Goal: Find specific page/section: Find specific page/section

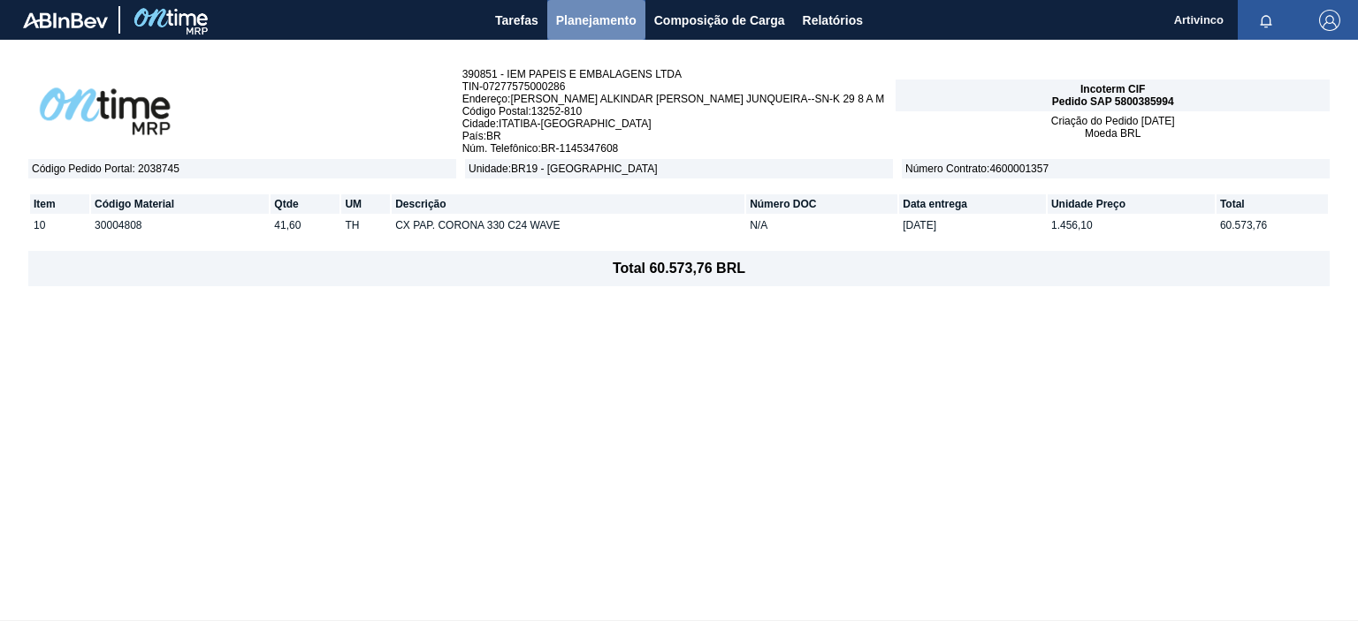
click at [575, 14] on span "Planejamento" at bounding box center [596, 20] width 80 height 21
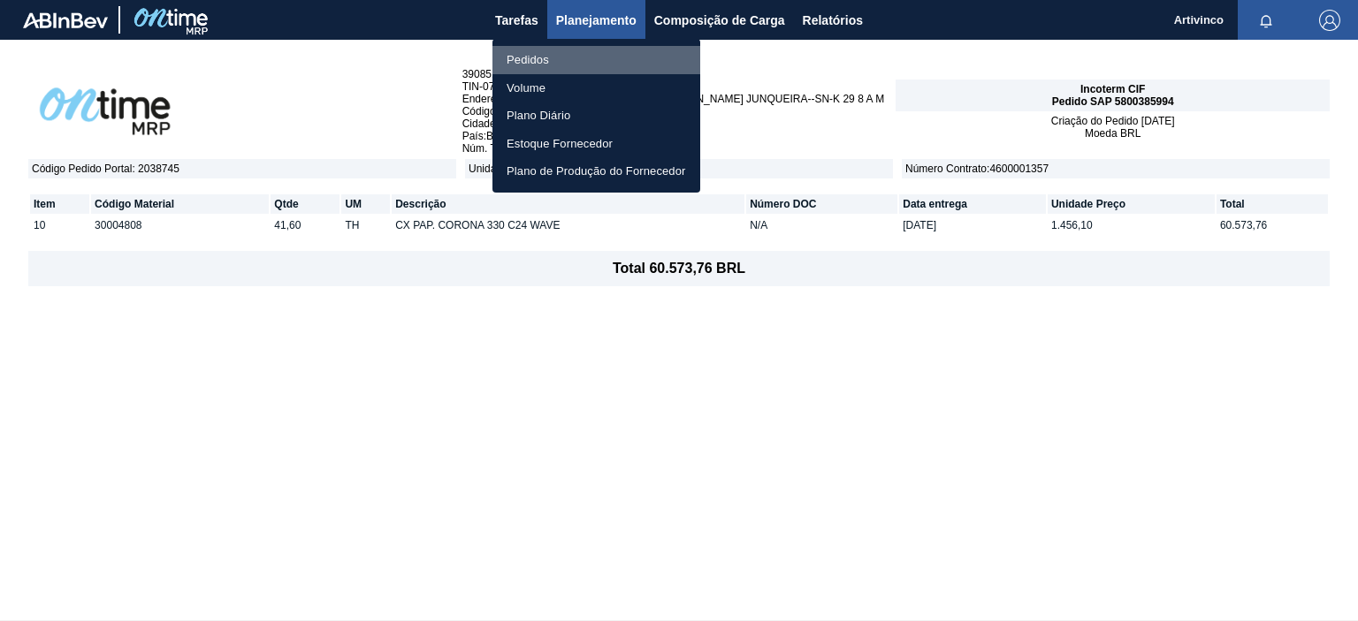
click at [547, 62] on li "Pedidos" at bounding box center [596, 60] width 208 height 28
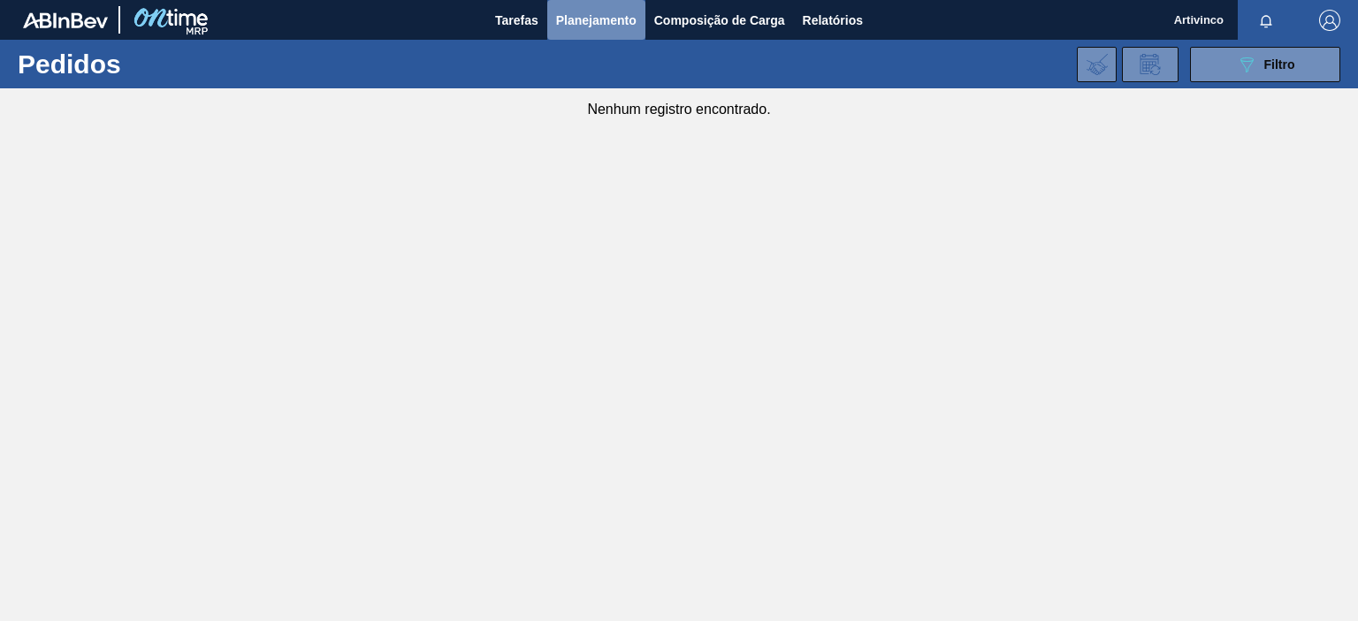
click at [580, 31] on button "Planejamento" at bounding box center [596, 20] width 98 height 40
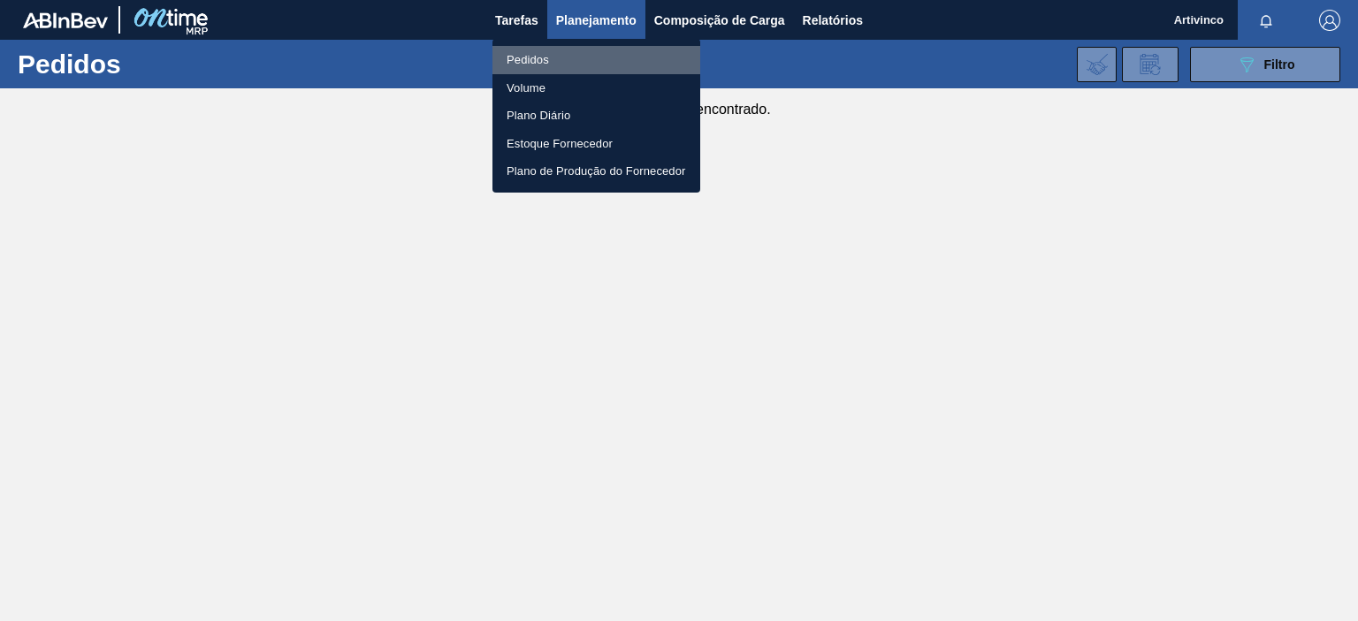
click at [547, 59] on li "Pedidos" at bounding box center [596, 60] width 208 height 28
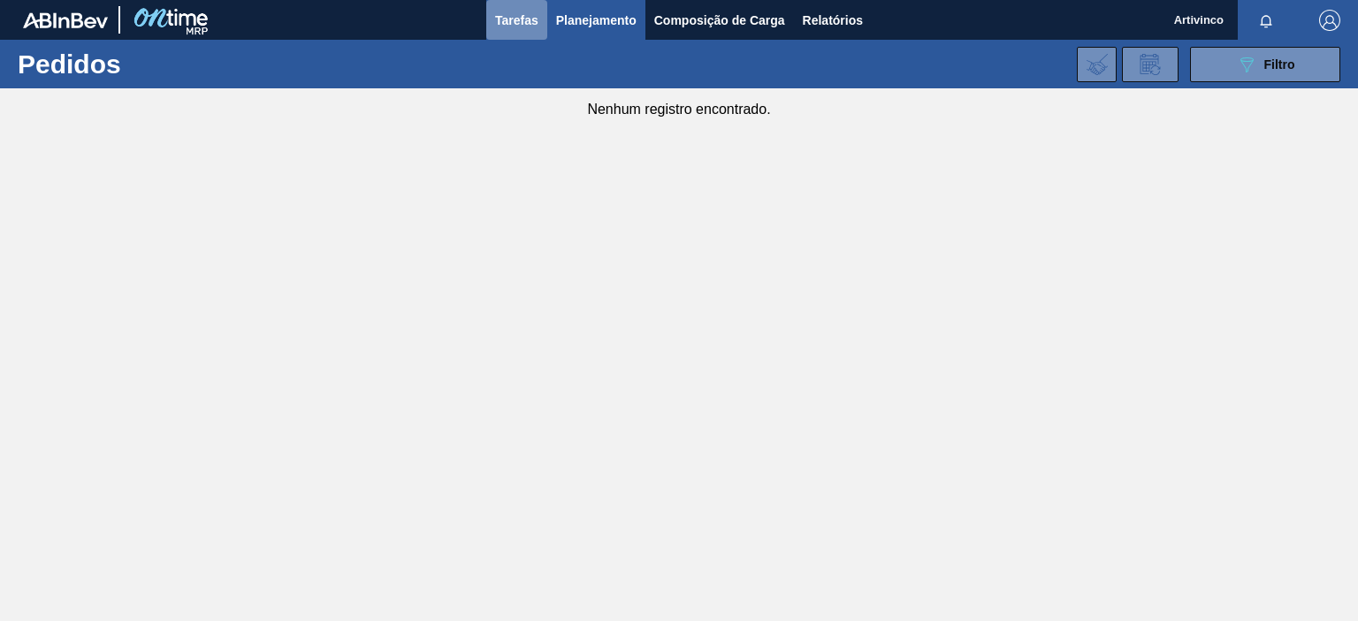
click at [532, 13] on span "Tarefas" at bounding box center [516, 20] width 43 height 21
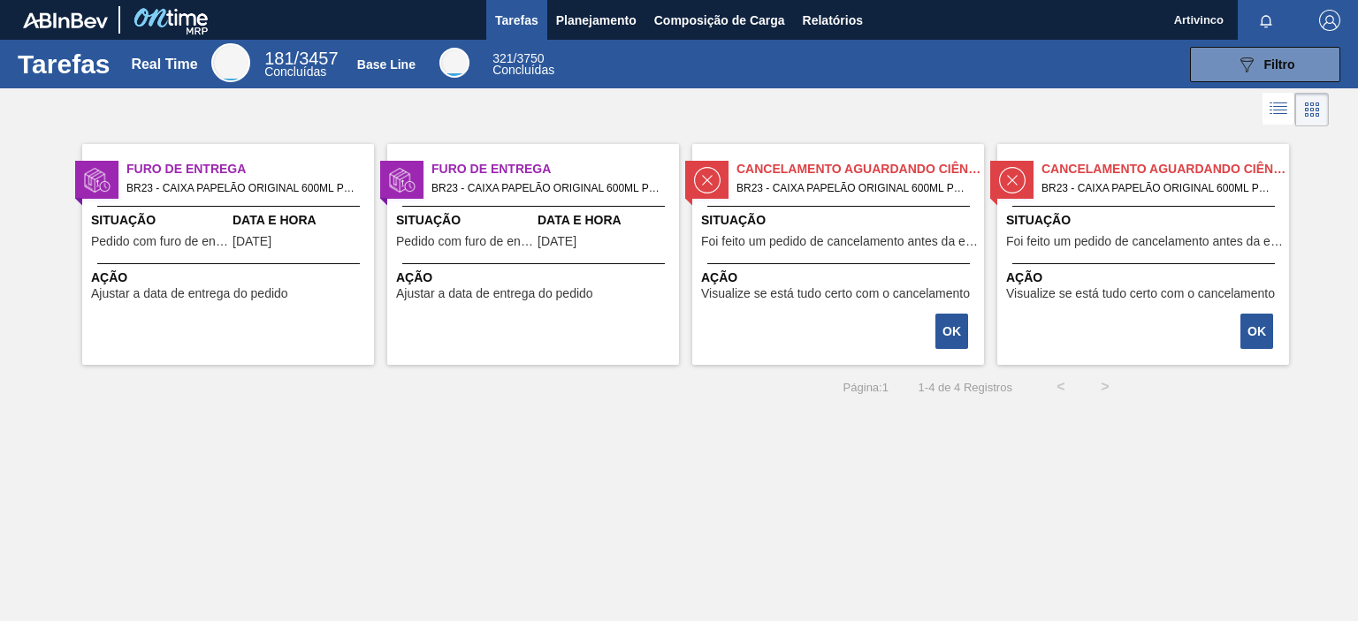
click at [802, 315] on div "Cancelamento aguardando ciência BR23 - CAIXA PAPELÃO ORIGINAL 600ML Pedido - 20…" at bounding box center [838, 254] width 292 height 221
click at [611, 15] on span "Planejamento" at bounding box center [596, 20] width 80 height 21
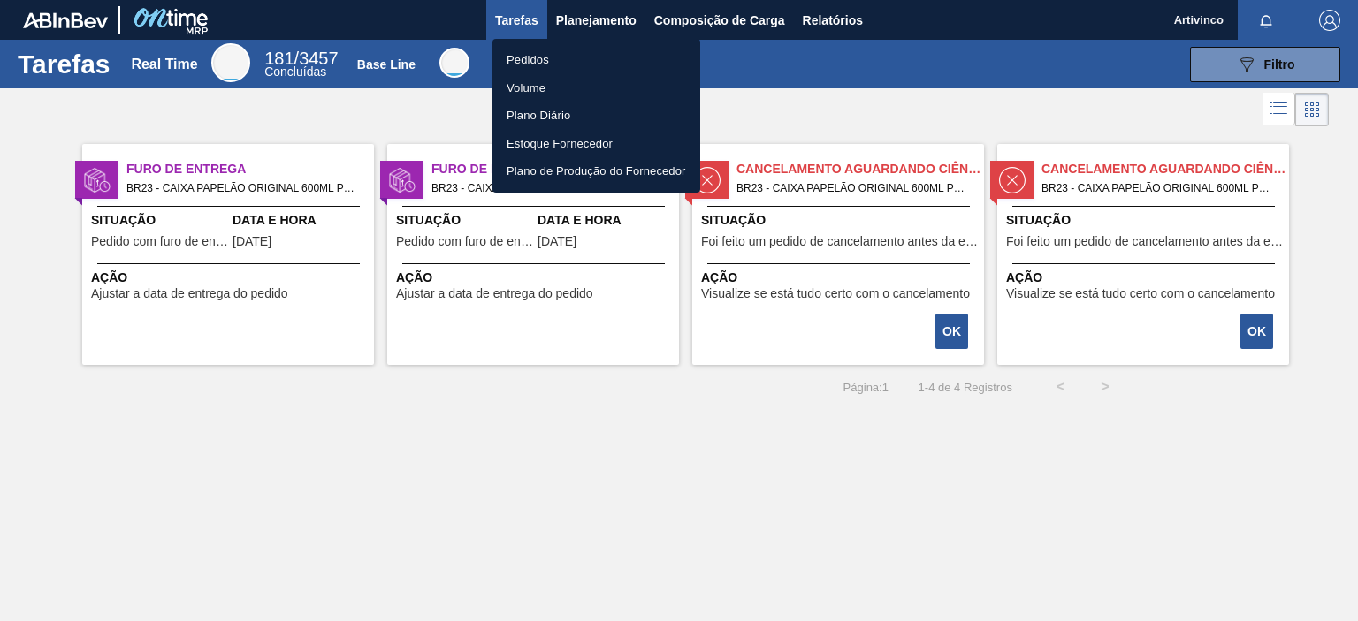
click at [527, 114] on li "Plano Diário" at bounding box center [596, 116] width 208 height 28
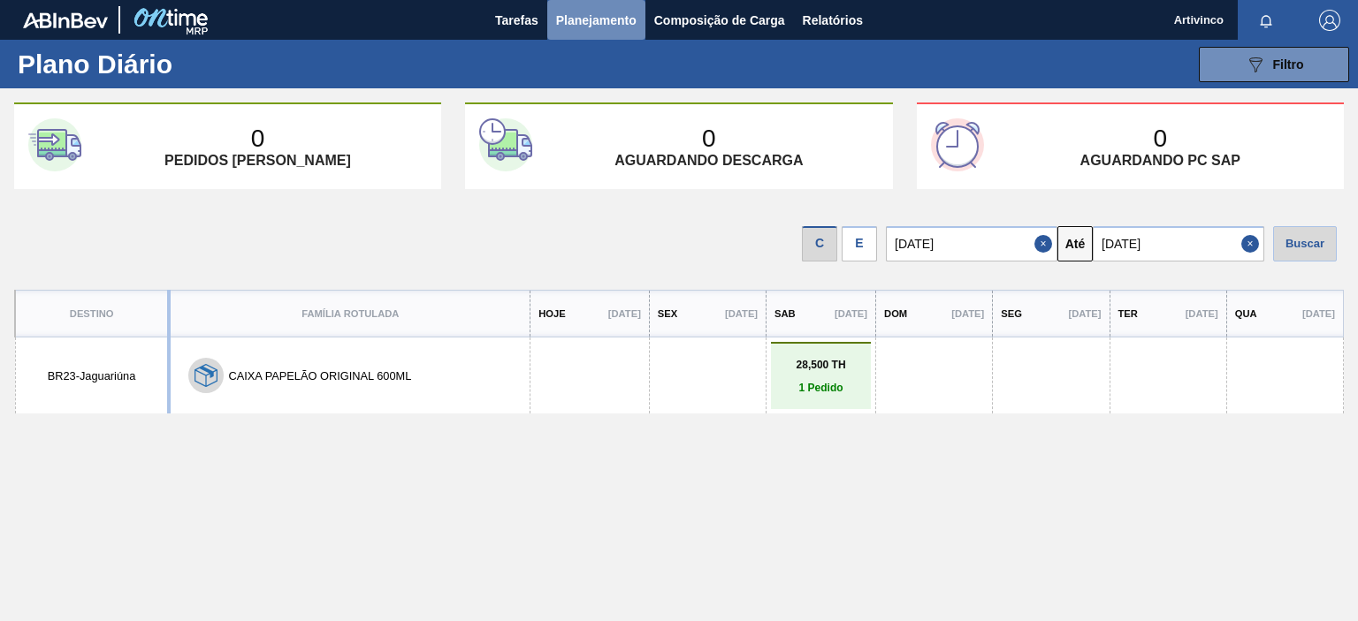
click at [594, 18] on span "Planejamento" at bounding box center [596, 20] width 80 height 21
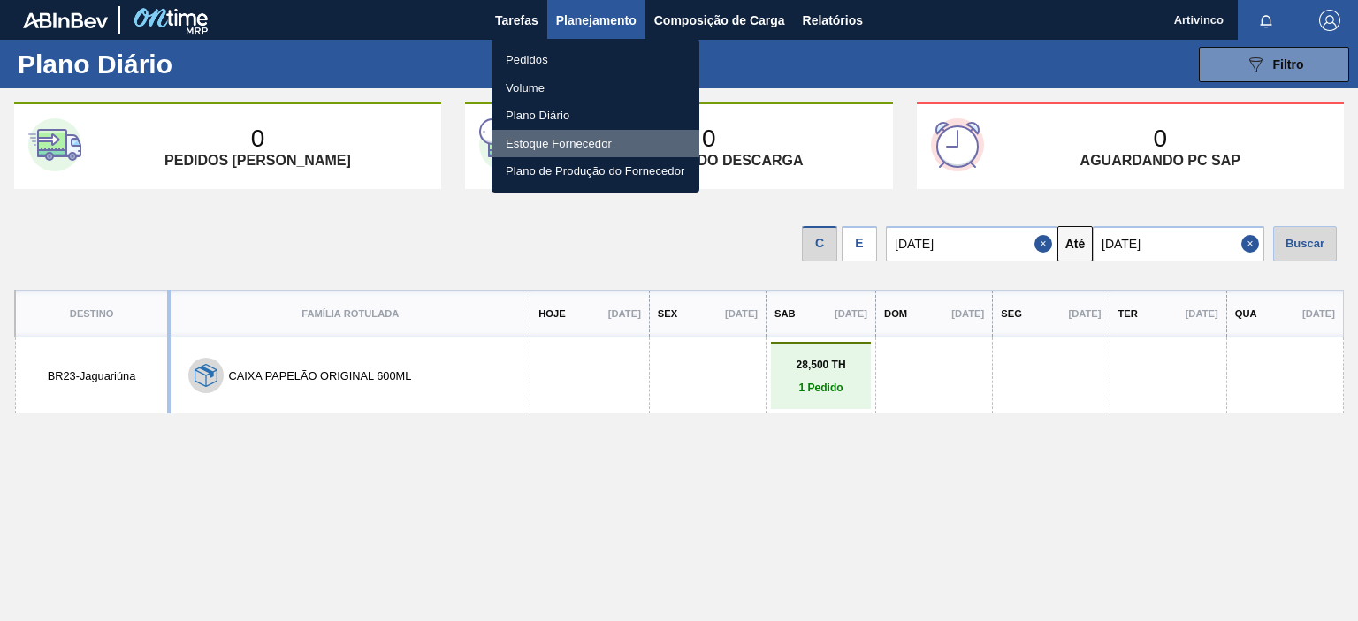
click at [575, 144] on li "Estoque Fornecedor" at bounding box center [595, 144] width 208 height 28
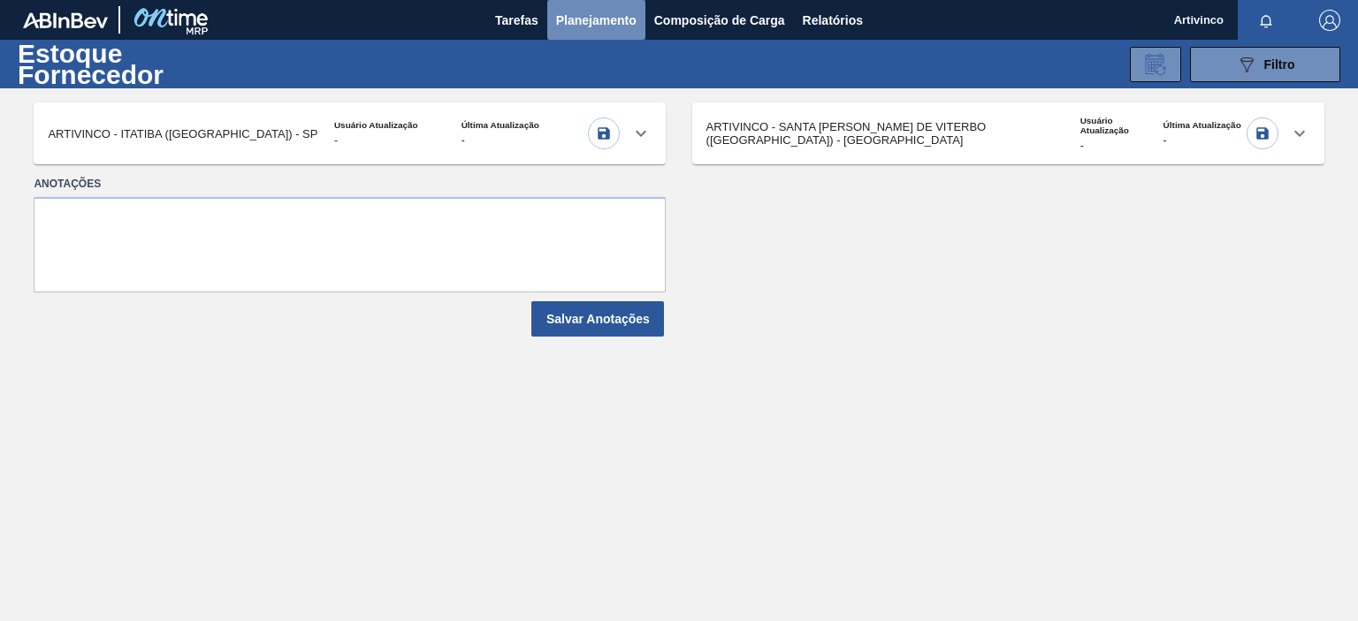
click at [613, 18] on span "Planejamento" at bounding box center [596, 20] width 80 height 21
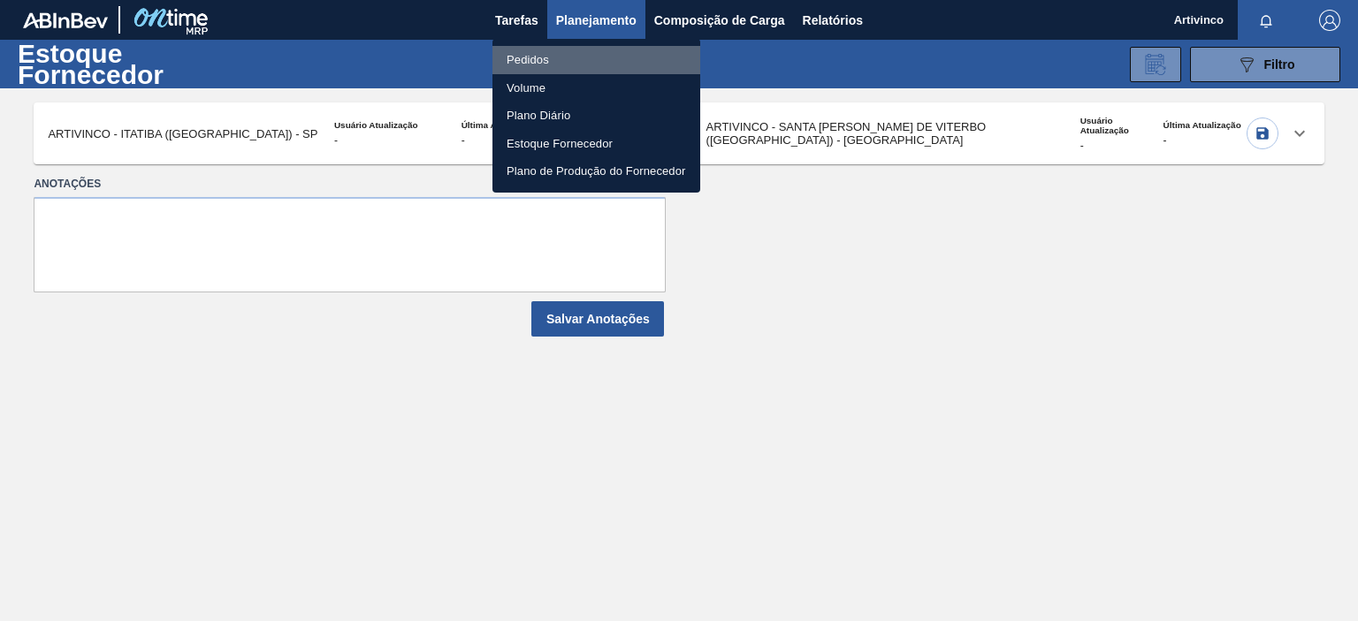
click at [541, 59] on li "Pedidos" at bounding box center [596, 60] width 208 height 28
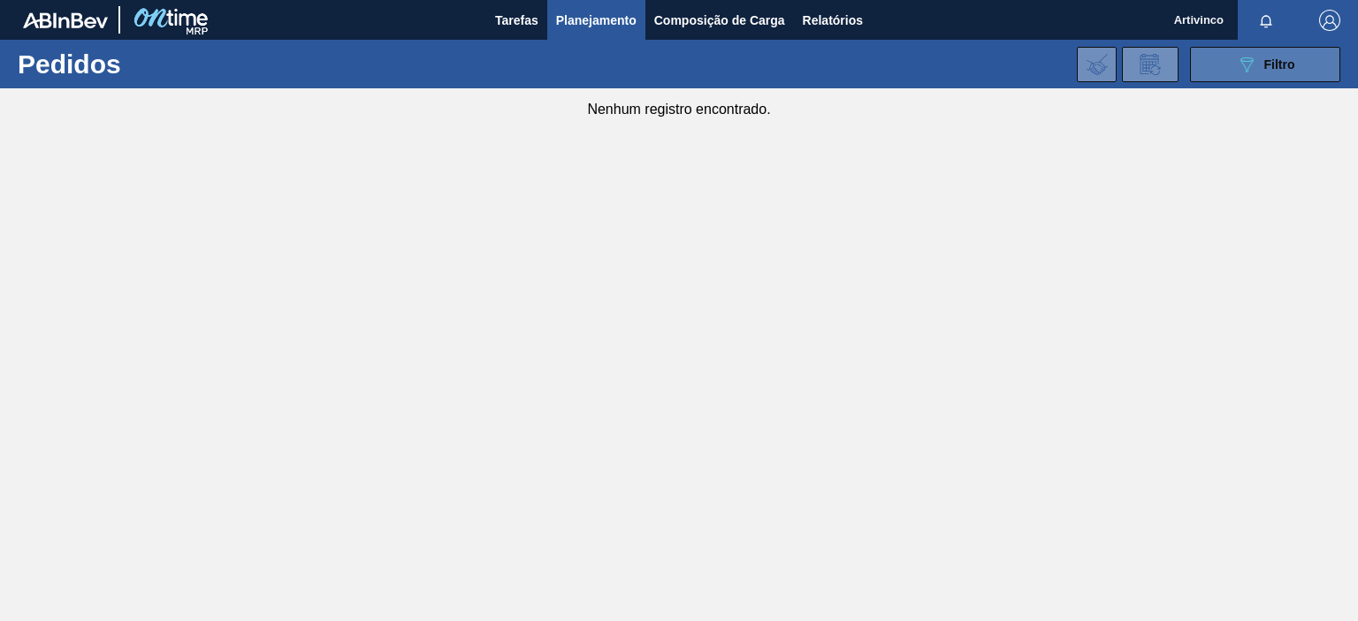
click at [1222, 65] on button "089F7B8B-B2A5-4AFE-B5C0-19BA573D28AC Filtro" at bounding box center [1265, 64] width 150 height 35
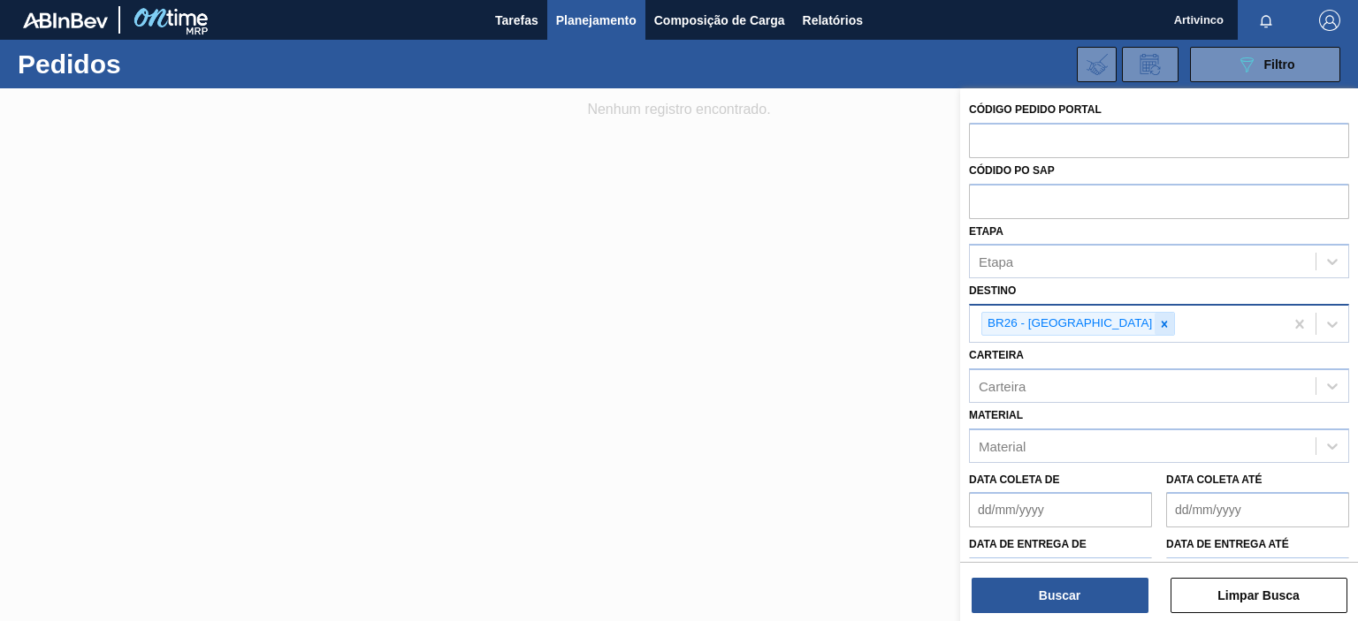
click at [1161, 324] on icon at bounding box center [1164, 324] width 6 height 6
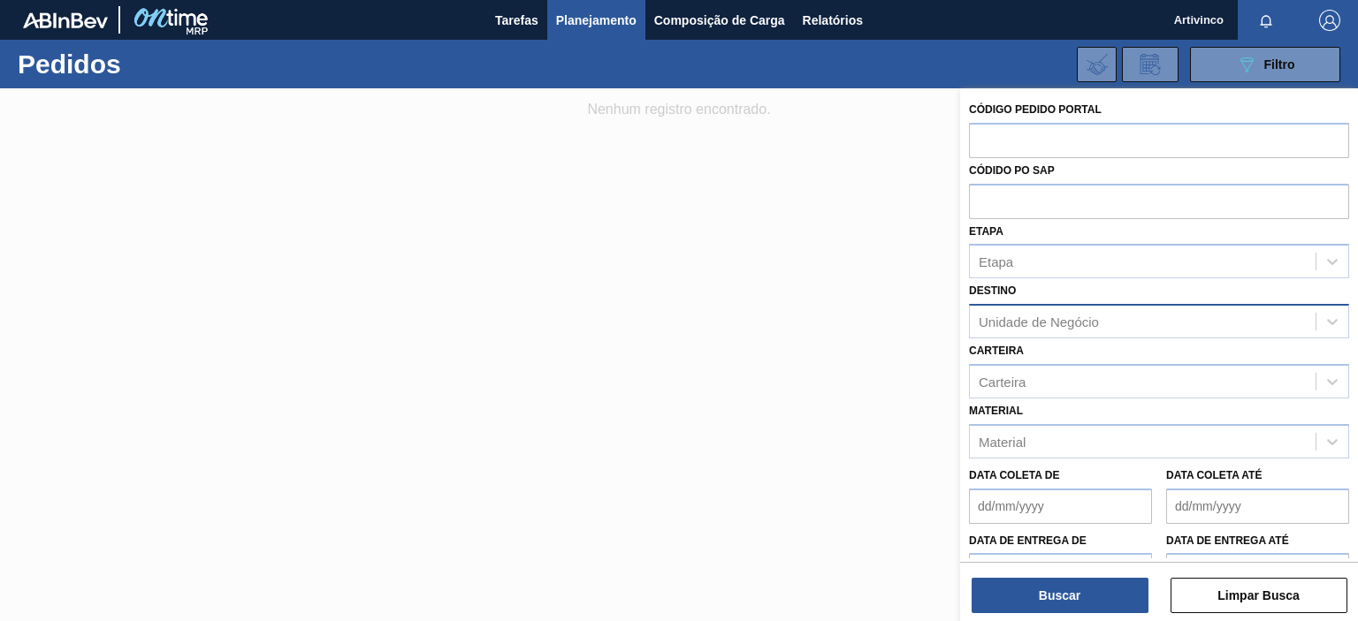
click at [854, 350] on div at bounding box center [679, 398] width 1358 height 621
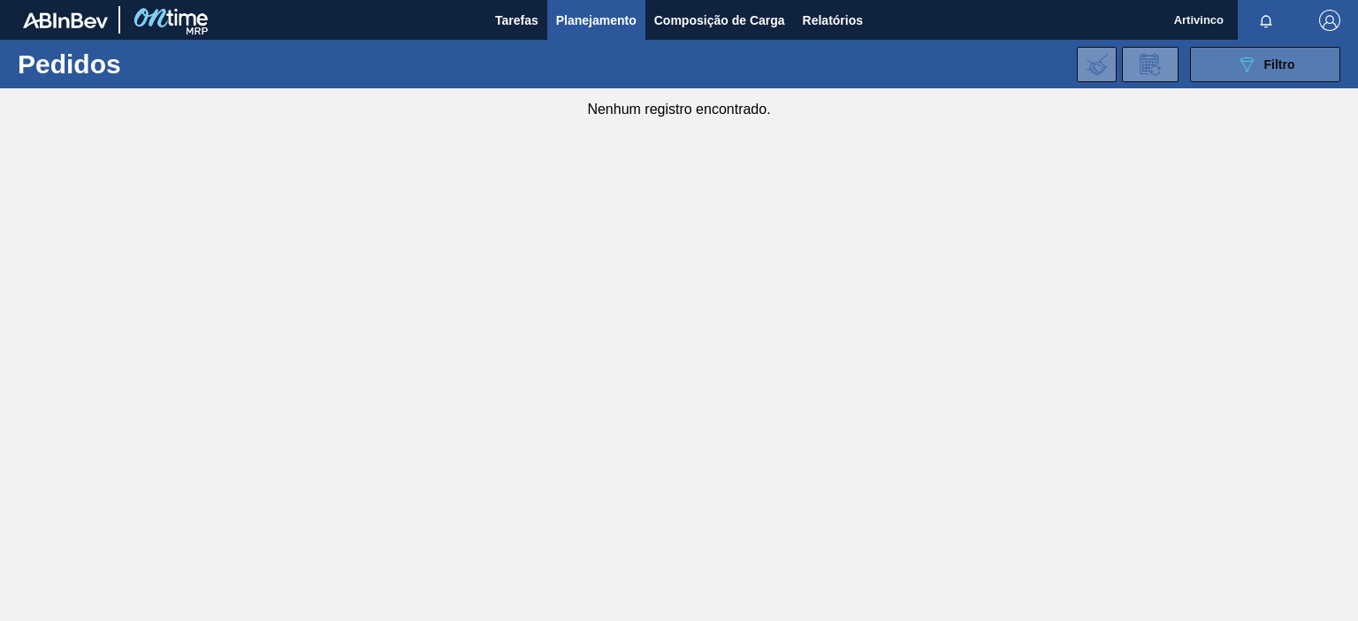
click at [1295, 65] on button "089F7B8B-B2A5-4AFE-B5C0-19BA573D28AC Filtro" at bounding box center [1265, 64] width 150 height 35
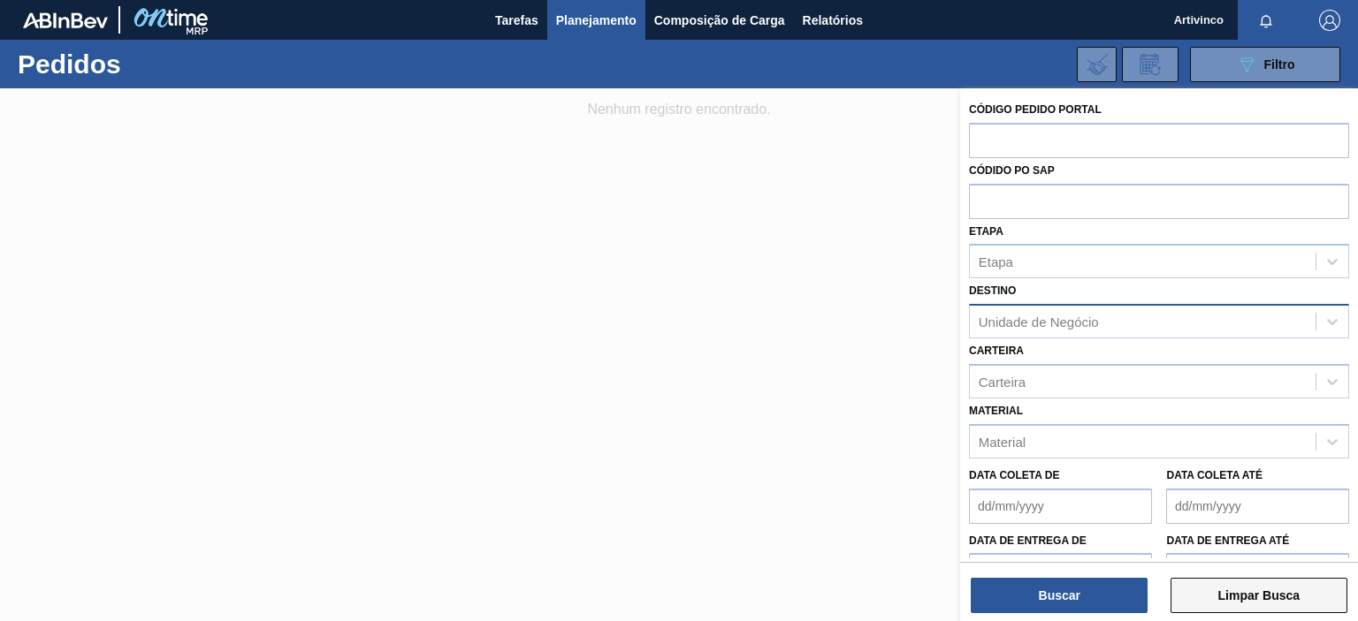
click at [1263, 601] on button "Limpar Busca" at bounding box center [1258, 595] width 177 height 35
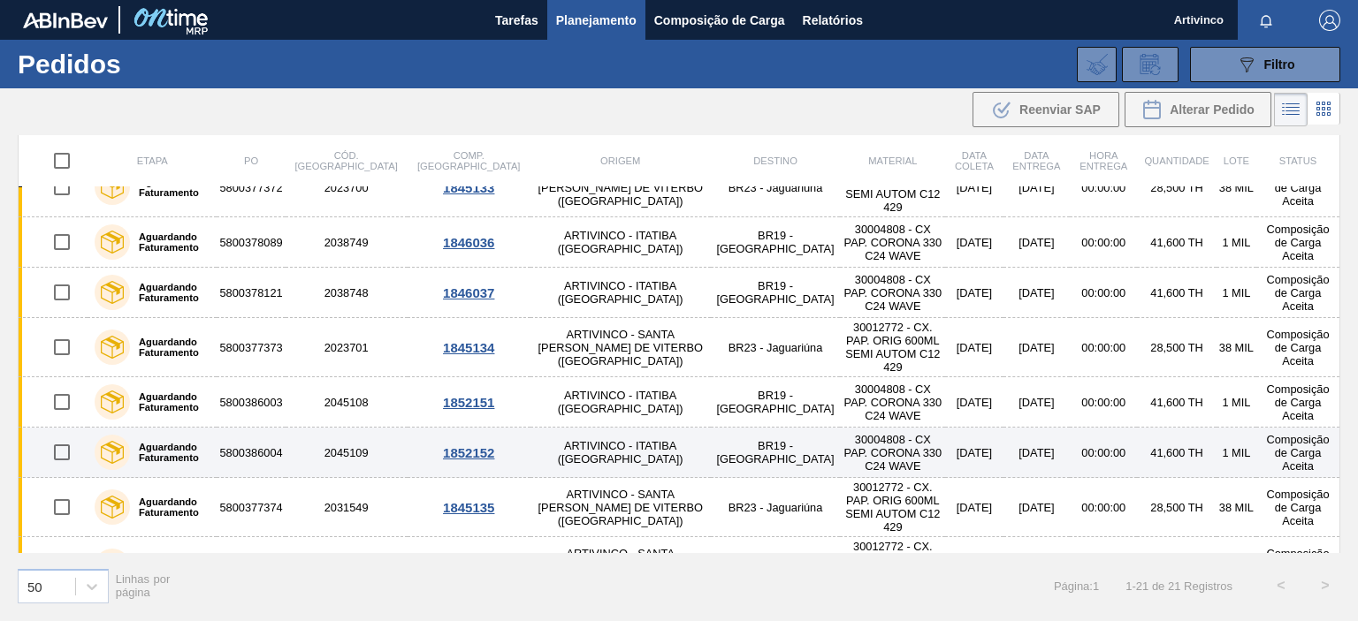
scroll to position [512, 0]
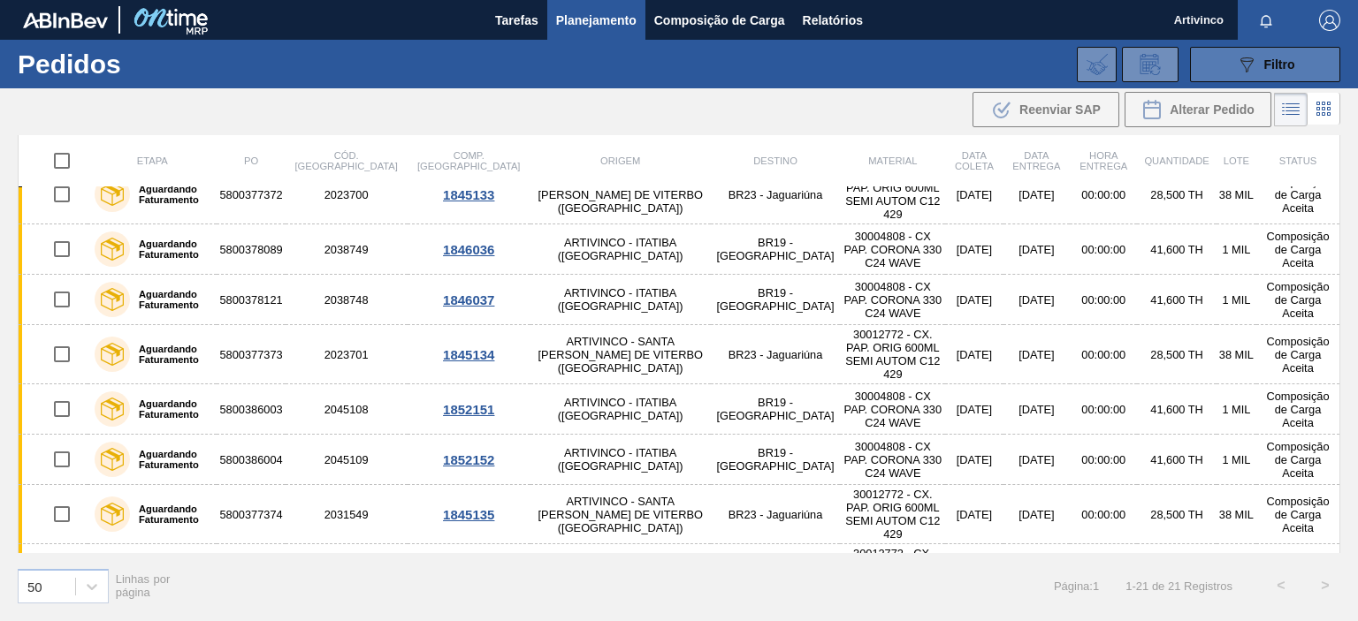
click at [1255, 63] on icon "089F7B8B-B2A5-4AFE-B5C0-19BA573D28AC" at bounding box center [1246, 64] width 21 height 21
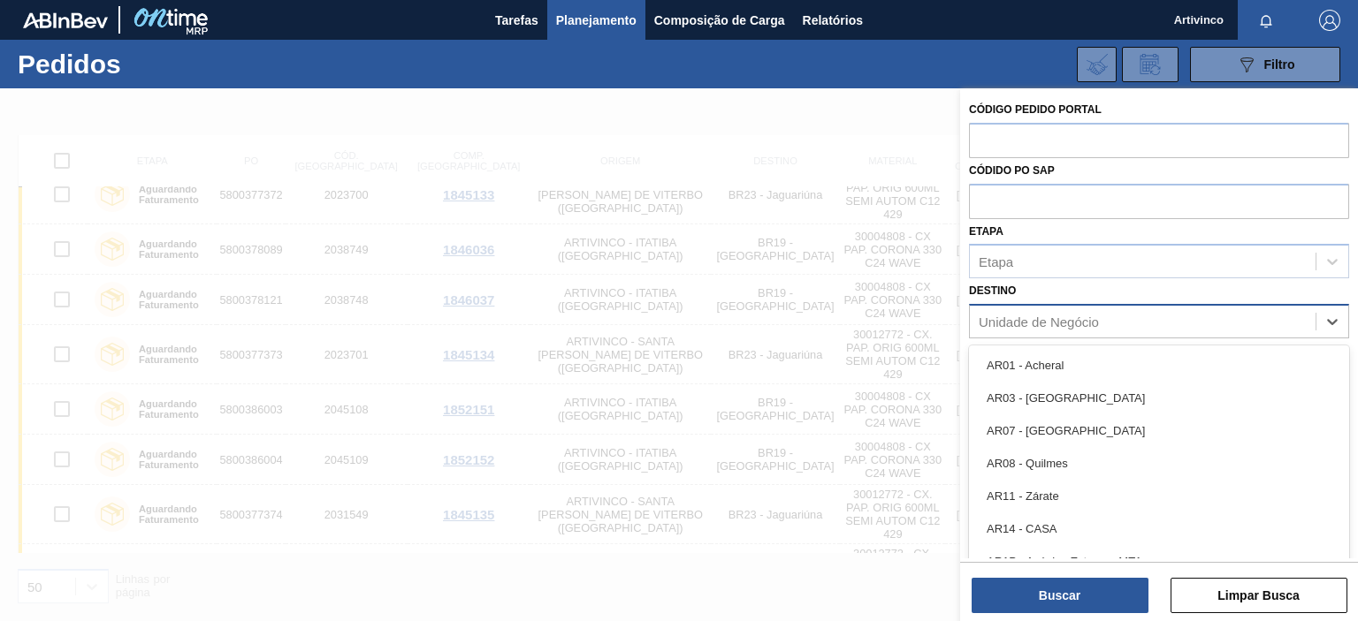
click at [1076, 324] on div "Unidade de Negócio" at bounding box center [1038, 322] width 120 height 15
type input "br19"
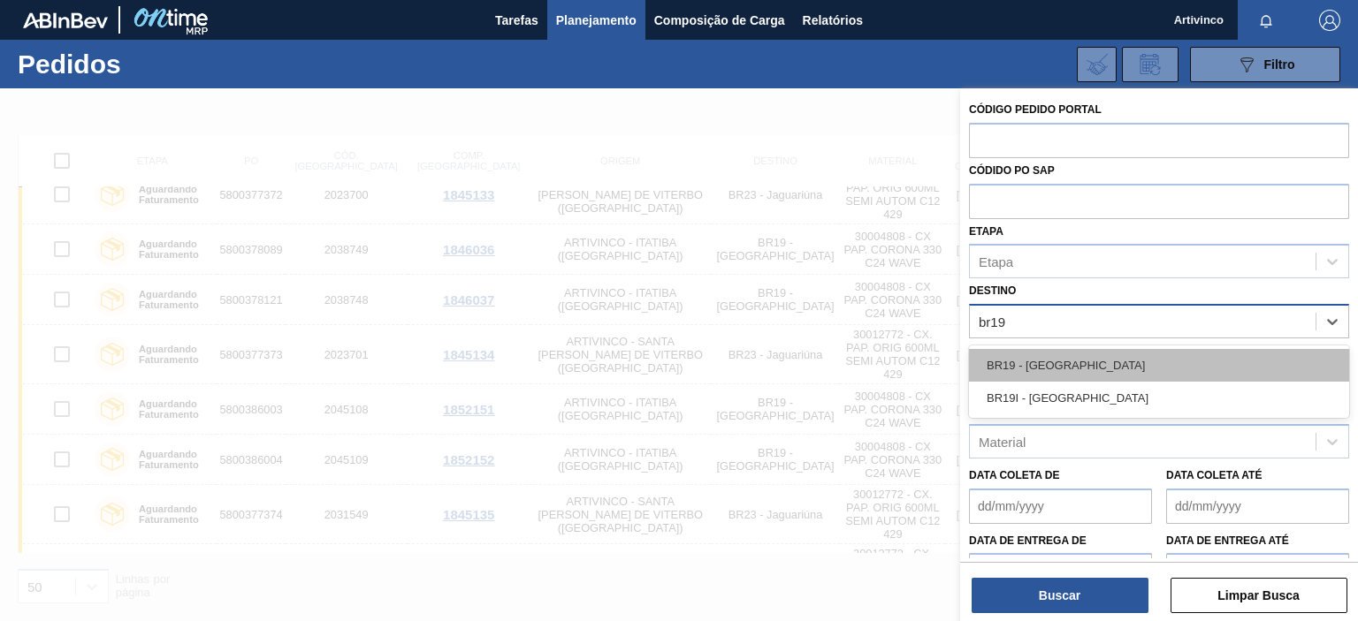
click at [1033, 367] on div "BR19 - [GEOGRAPHIC_DATA]" at bounding box center [1159, 365] width 380 height 33
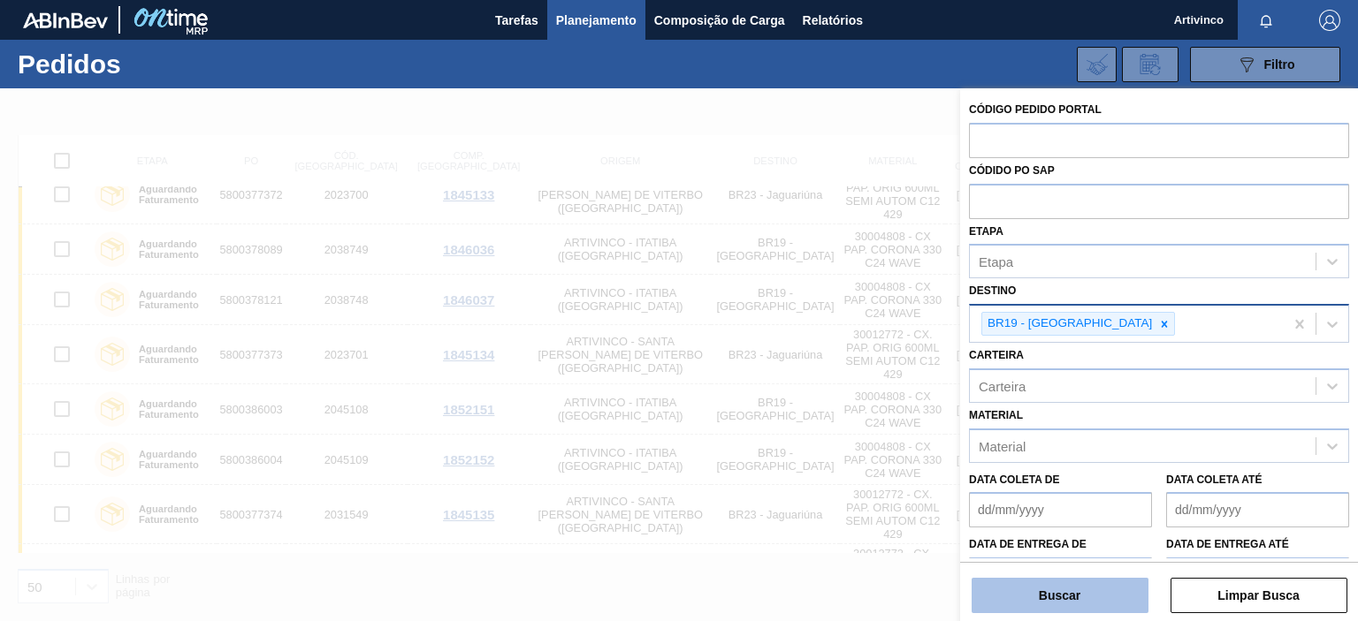
click at [1059, 598] on button "Buscar" at bounding box center [1059, 595] width 177 height 35
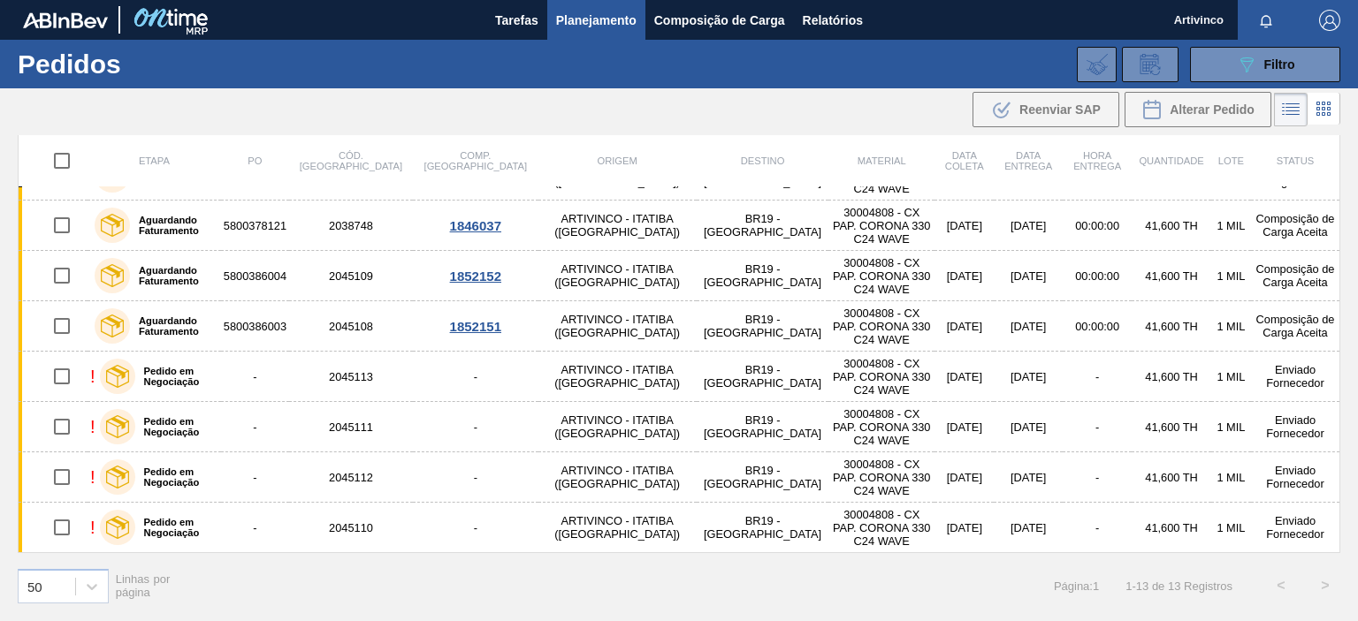
scroll to position [261, 0]
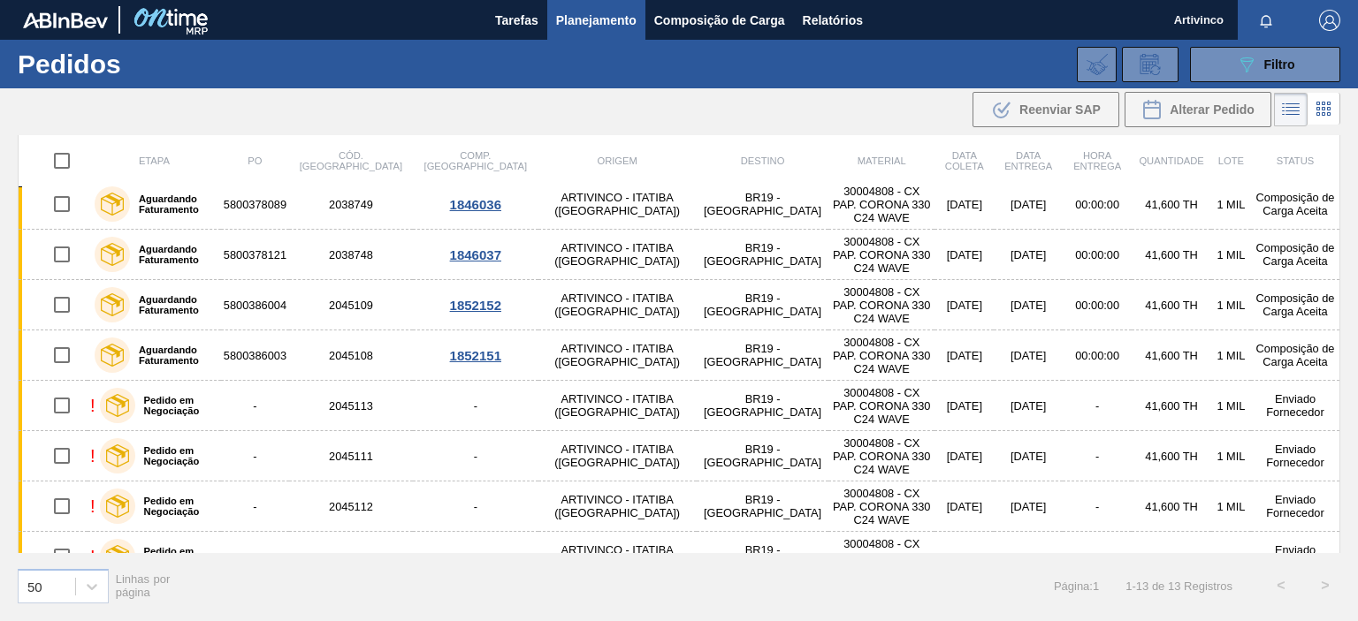
click at [1317, 112] on icon at bounding box center [1323, 108] width 21 height 21
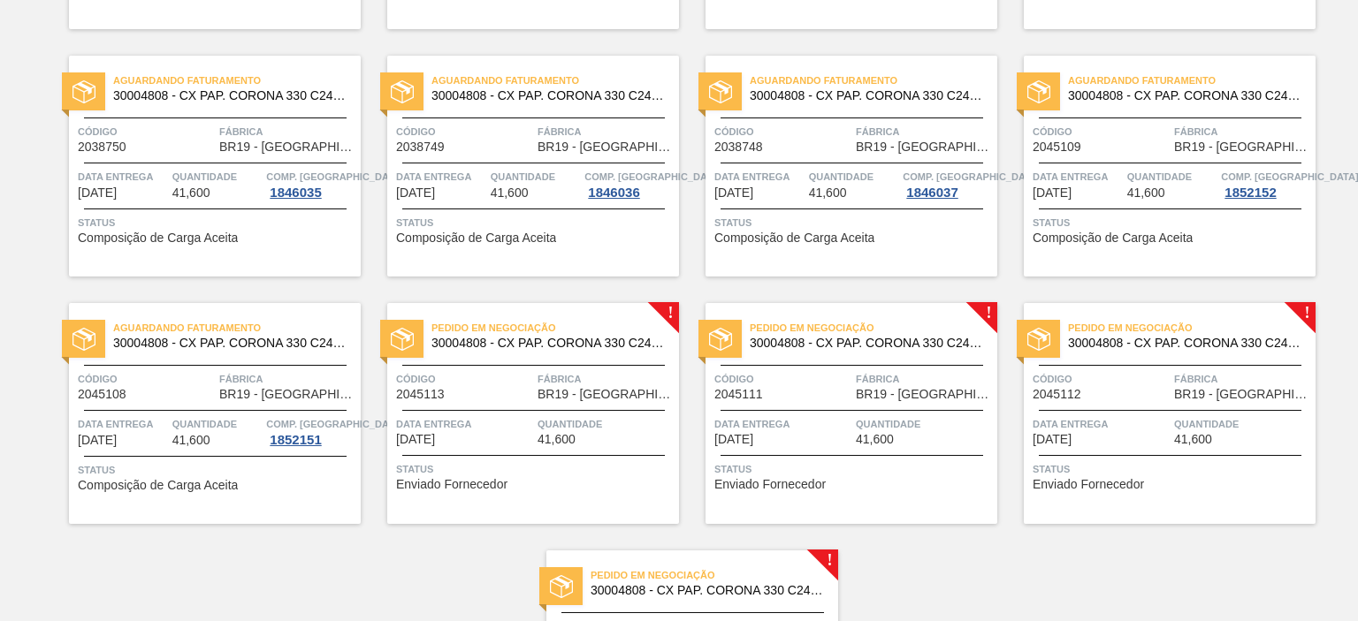
scroll to position [354, 0]
